Goal: Information Seeking & Learning: Learn about a topic

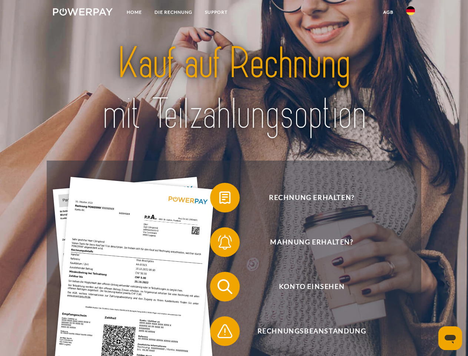
click at [83, 13] on img at bounding box center [83, 11] width 60 height 7
click at [410, 13] on img at bounding box center [410, 10] width 9 height 9
click at [388, 12] on link "agb" at bounding box center [388, 12] width 23 height 13
click at [219, 199] on span at bounding box center [213, 197] width 37 height 37
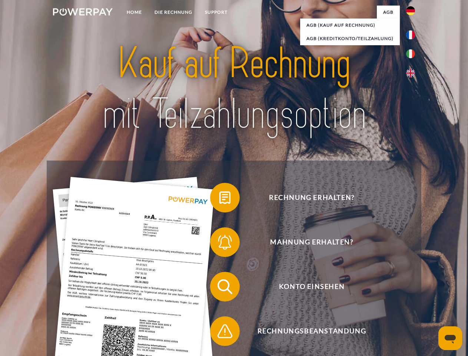
click at [219, 243] on span at bounding box center [213, 241] width 37 height 37
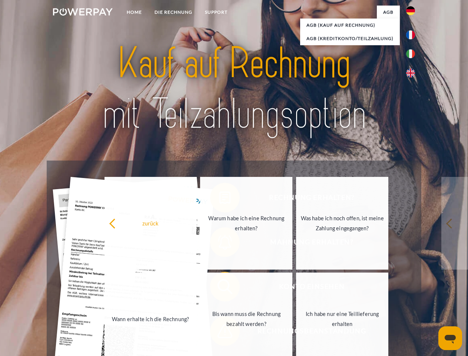
click at [219, 288] on link "Bis wann muss die Rechnung bezahlt werden?" at bounding box center [246, 318] width 92 height 93
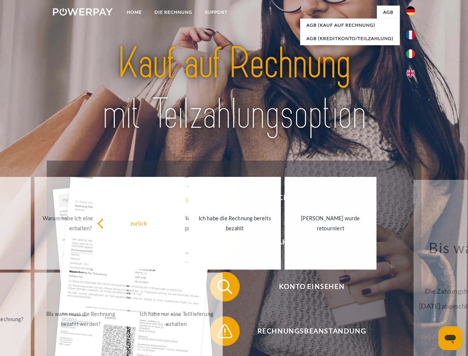
click at [219, 332] on span at bounding box center [213, 330] width 37 height 37
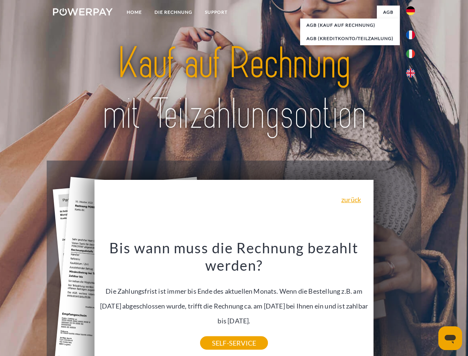
click at [450, 338] on icon "Messaging-Fenster öffnen" at bounding box center [450, 338] width 11 height 9
